Goal: Book appointment/travel/reservation

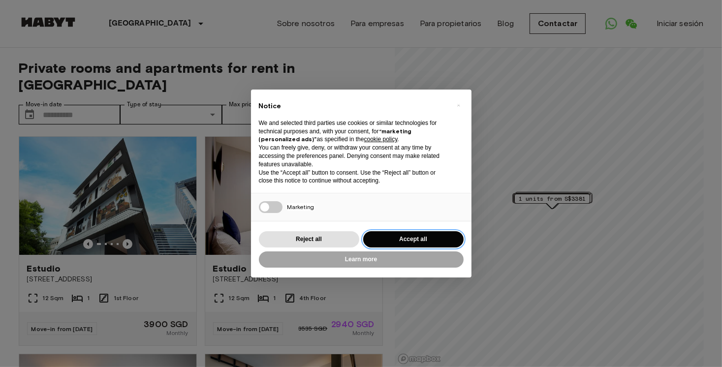
click at [412, 235] on button "Accept all" at bounding box center [413, 239] width 100 height 16
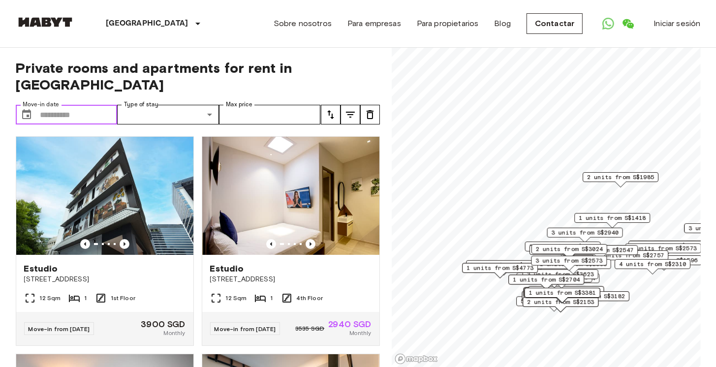
click at [77, 105] on input "Move-in date" at bounding box center [78, 115] width 77 height 20
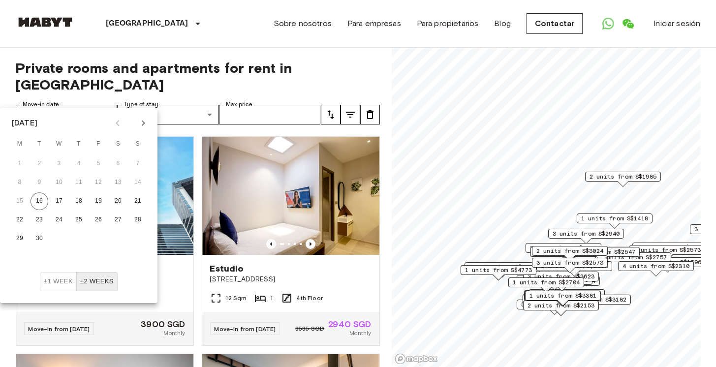
click at [143, 123] on icon "Next month" at bounding box center [143, 123] width 12 height 12
click at [116, 165] on button "4" at bounding box center [118, 164] width 18 height 18
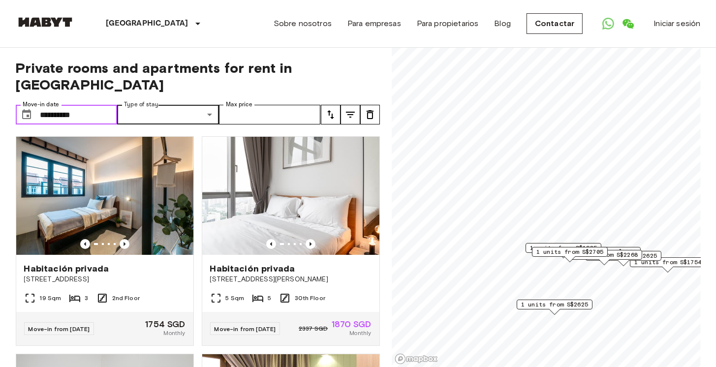
click at [79, 105] on input "**********" at bounding box center [78, 115] width 77 height 20
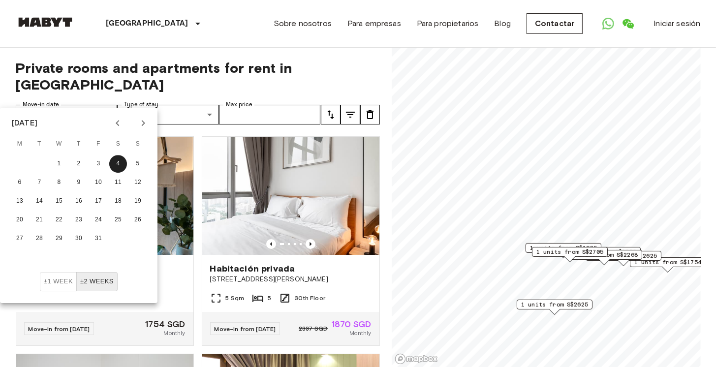
click at [143, 125] on icon "Next month" at bounding box center [143, 123] width 12 height 12
click at [98, 233] on button "28" at bounding box center [99, 239] width 18 height 18
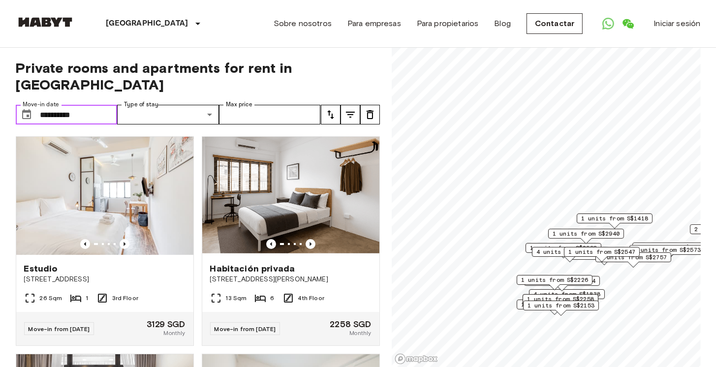
click at [85, 105] on input "**********" at bounding box center [78, 115] width 77 height 20
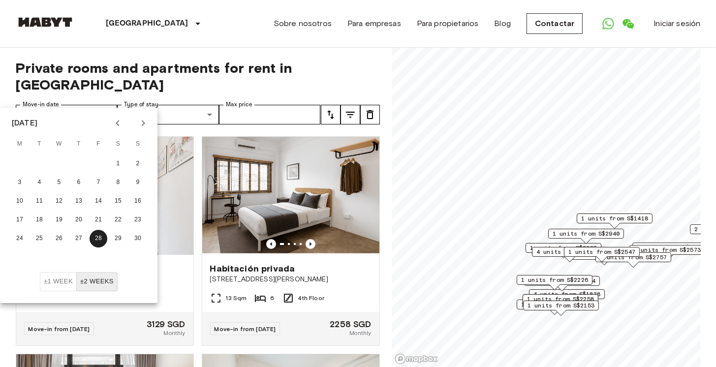
click at [118, 122] on icon "Previous month" at bounding box center [117, 123] width 3 height 6
click at [115, 163] on button "4" at bounding box center [118, 164] width 18 height 18
type input "**********"
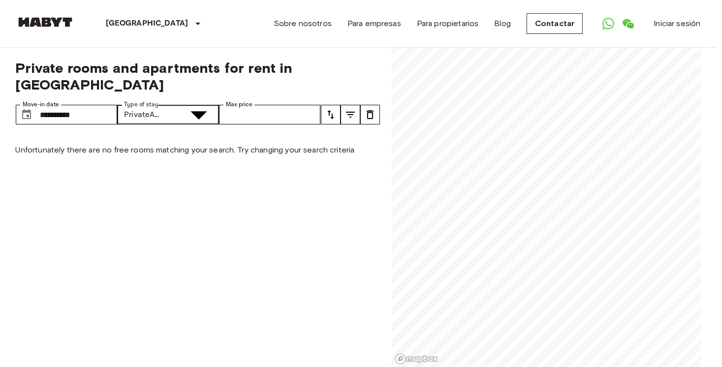
type input "**********"
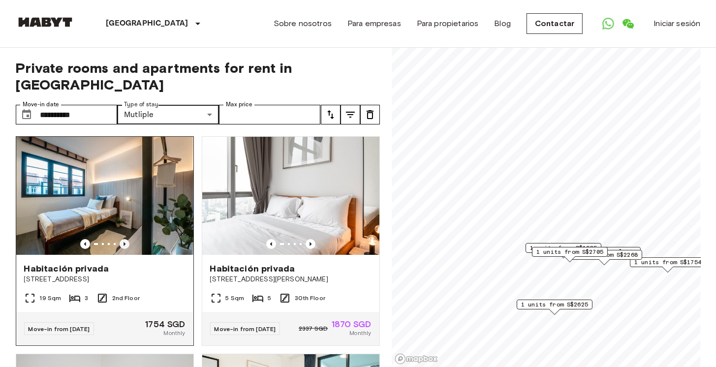
click at [124, 239] on icon "Previous image" at bounding box center [125, 244] width 10 height 10
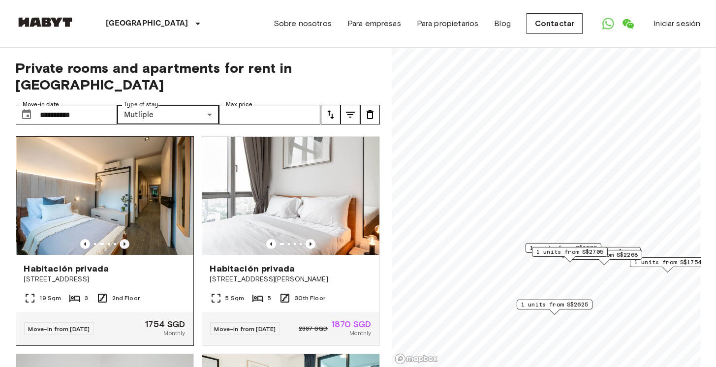
click at [124, 239] on icon "Previous image" at bounding box center [125, 244] width 10 height 10
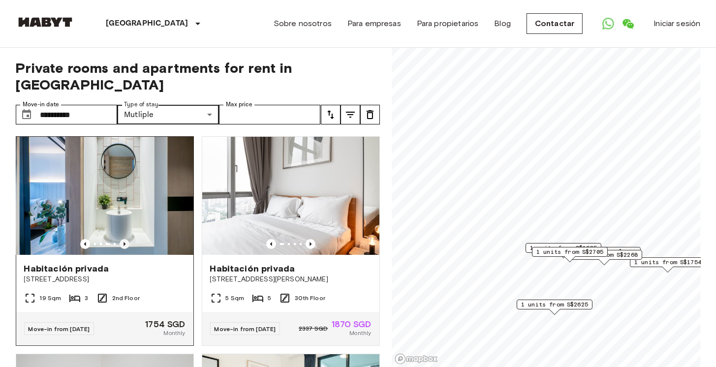
click at [124, 239] on icon "Previous image" at bounding box center [125, 244] width 10 height 10
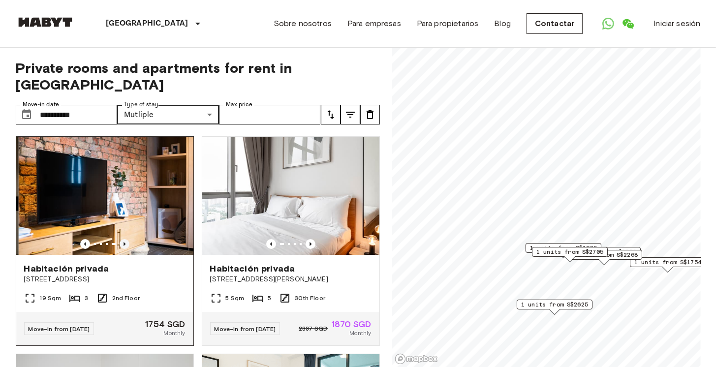
click at [124, 239] on icon "Previous image" at bounding box center [125, 244] width 10 height 10
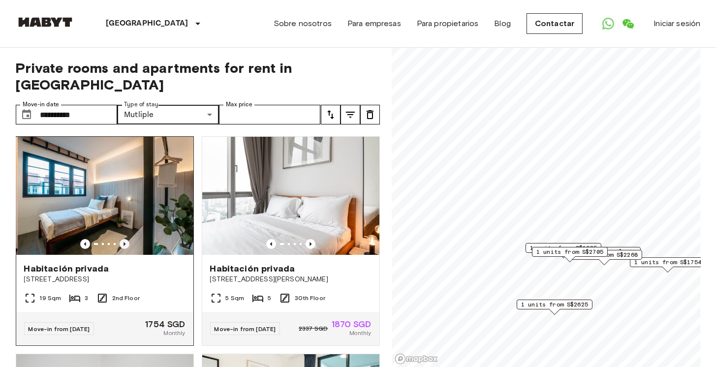
click at [124, 239] on icon "Previous image" at bounding box center [125, 244] width 10 height 10
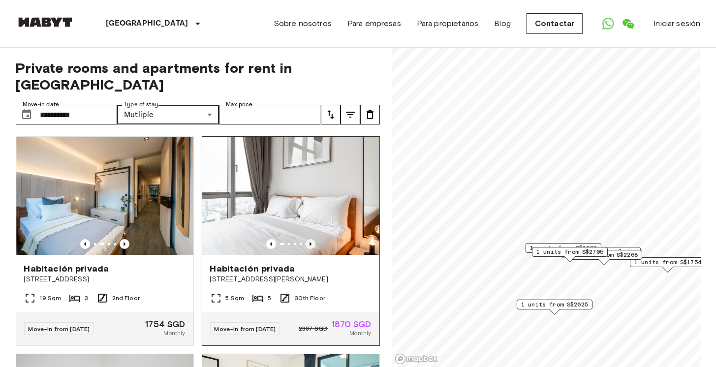
click at [306, 239] on icon "Previous image" at bounding box center [311, 244] width 10 height 10
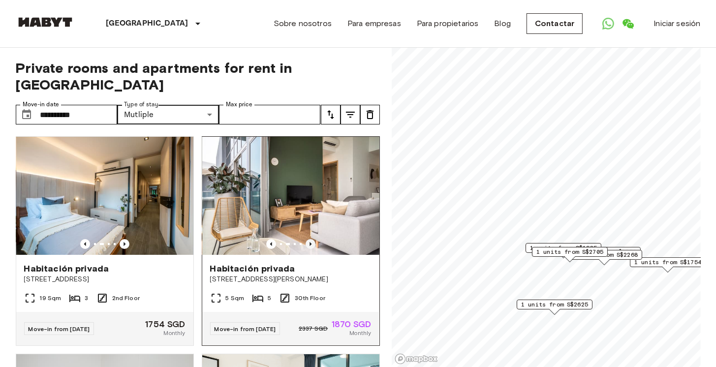
click at [306, 239] on icon "Previous image" at bounding box center [311, 244] width 10 height 10
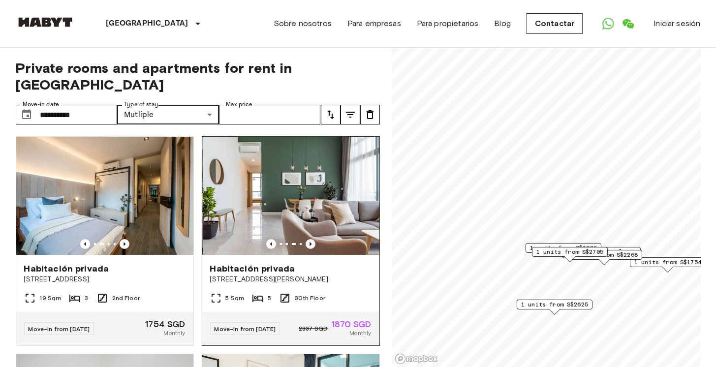
click at [306, 239] on icon "Previous image" at bounding box center [311, 244] width 10 height 10
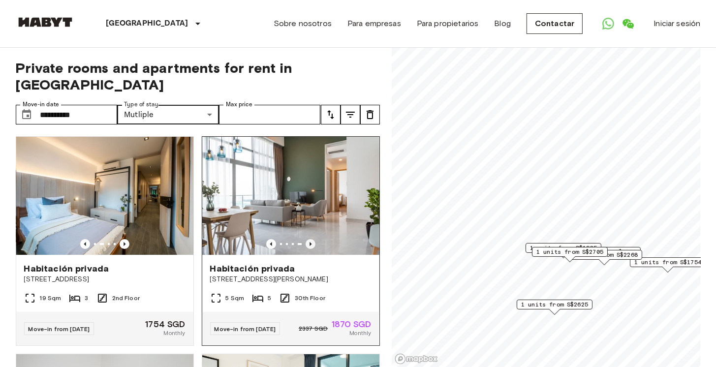
click at [310, 242] on icon "Previous image" at bounding box center [311, 244] width 2 height 4
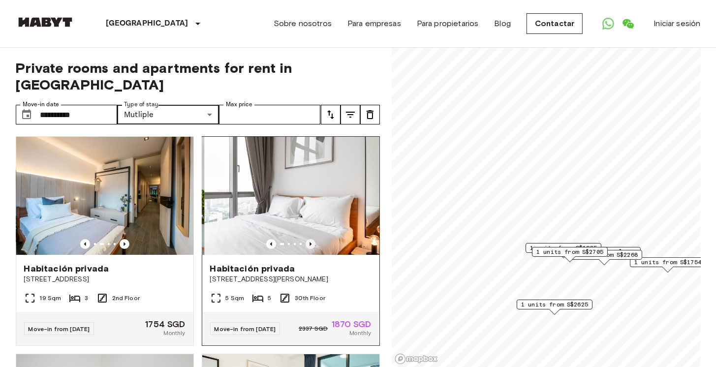
click at [310, 242] on icon "Previous image" at bounding box center [311, 244] width 2 height 4
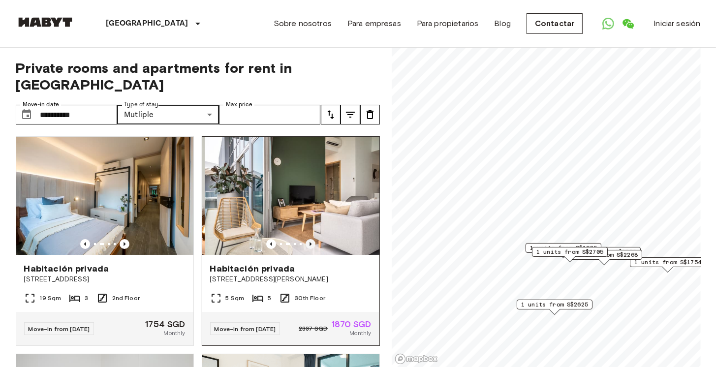
click at [310, 242] on icon "Previous image" at bounding box center [311, 244] width 2 height 4
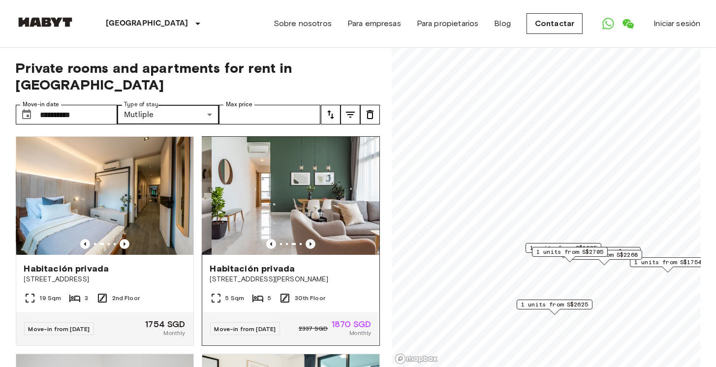
click at [310, 242] on icon "Previous image" at bounding box center [311, 244] width 2 height 4
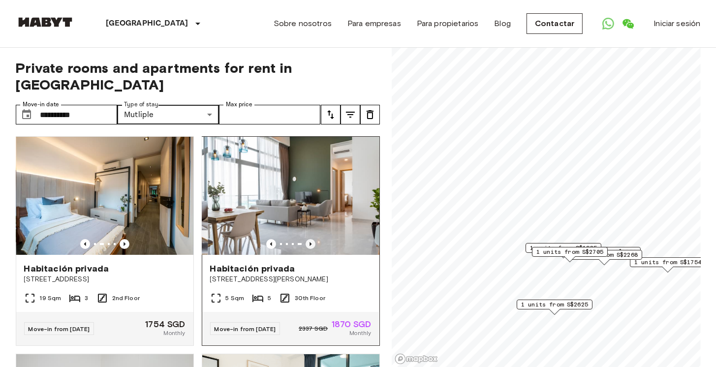
click at [310, 242] on icon "Previous image" at bounding box center [311, 244] width 2 height 4
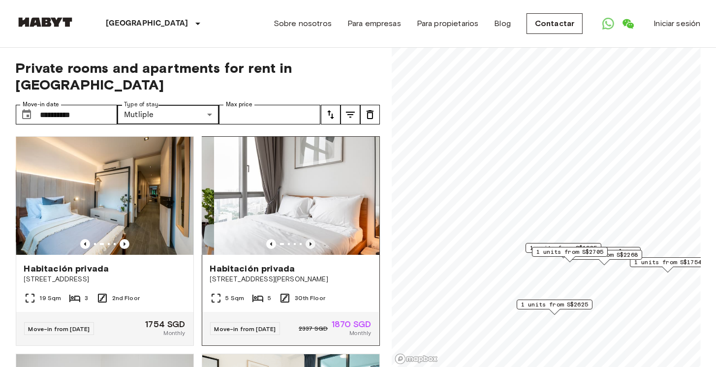
click at [310, 242] on icon "Previous image" at bounding box center [311, 244] width 2 height 4
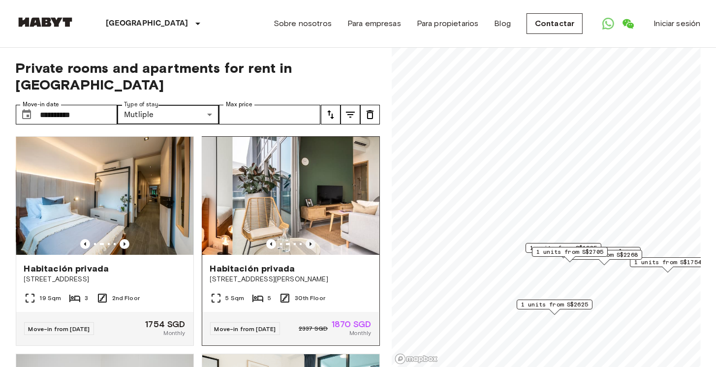
click at [310, 242] on icon "Previous image" at bounding box center [311, 244] width 2 height 4
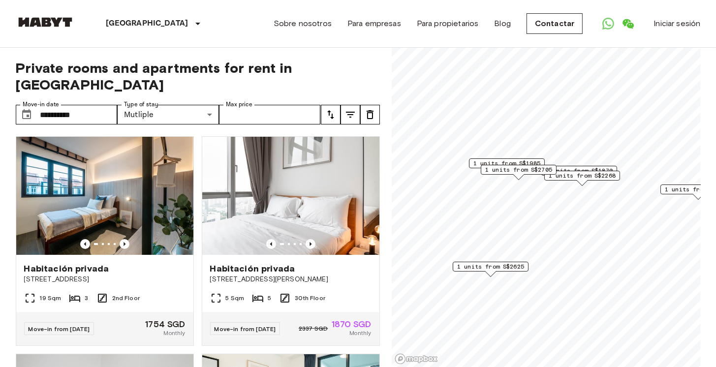
click at [589, 176] on span "1 units from S$2268" at bounding box center [582, 175] width 67 height 9
